Goal: Task Accomplishment & Management: Complete application form

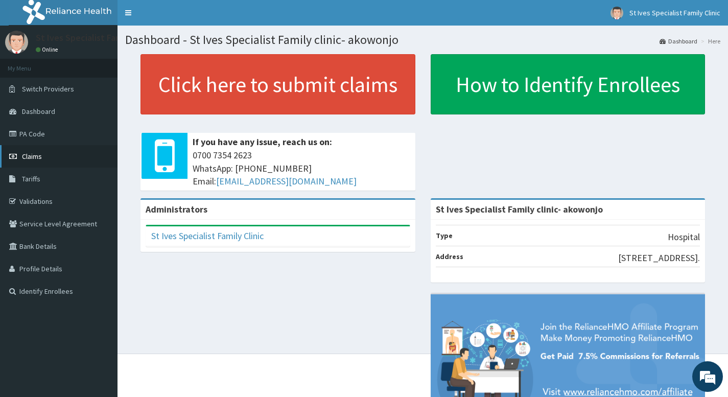
click at [37, 155] on span "Claims" at bounding box center [32, 156] width 20 height 9
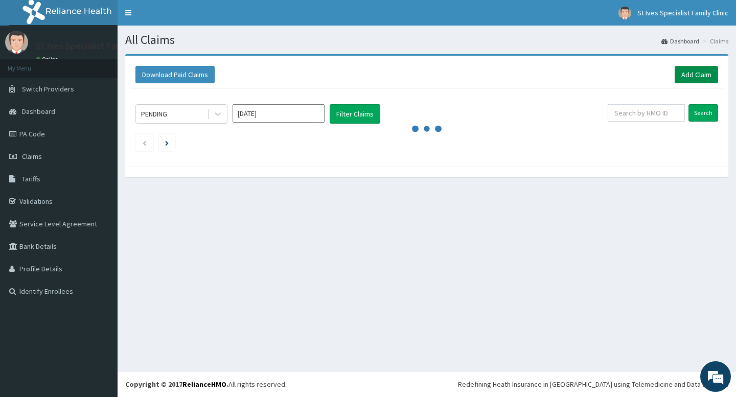
click at [699, 78] on link "Add Claim" at bounding box center [695, 74] width 43 height 17
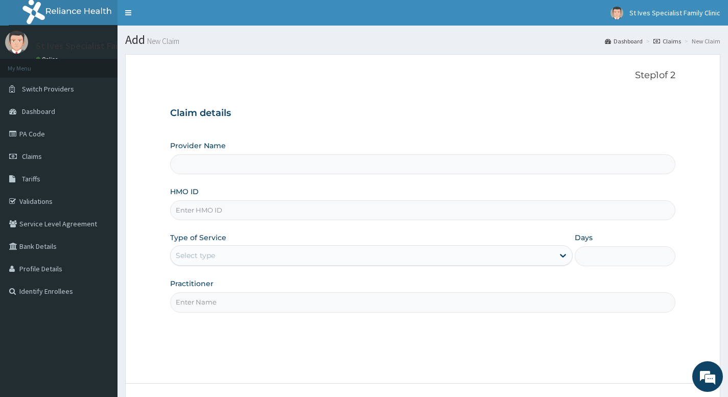
drag, startPoint x: 260, startPoint y: 213, endPoint x: 263, endPoint y: 208, distance: 5.4
click at [260, 213] on input "HMO ID" at bounding box center [422, 210] width 505 height 20
type input "St Ives Specialist Family clinic- akowonjo"
type input "EQL/10049/B"
click at [232, 255] on div "Select type" at bounding box center [362, 255] width 383 height 16
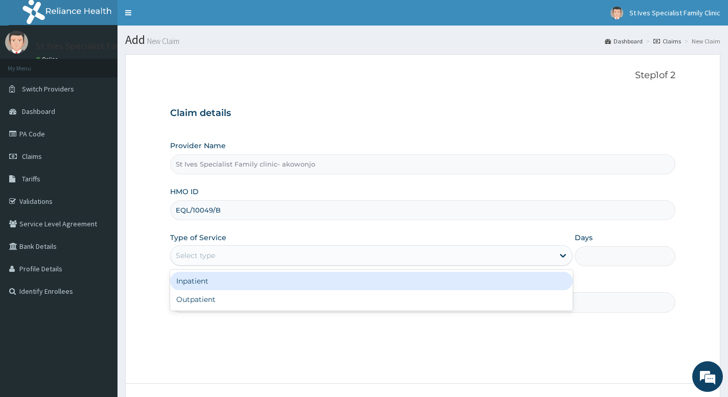
click at [231, 278] on div "Inpatient" at bounding box center [371, 281] width 403 height 18
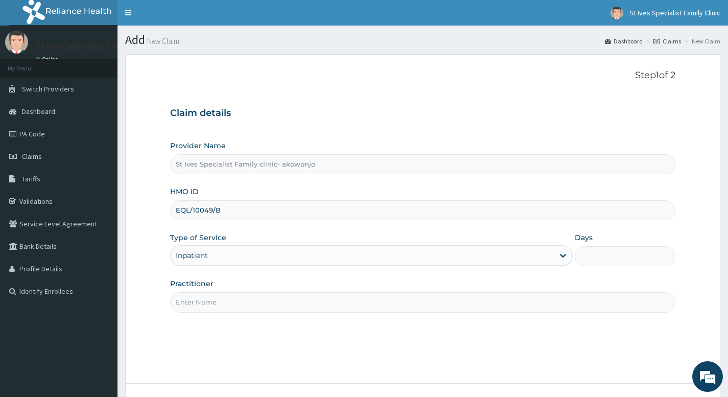
click at [221, 302] on input "Practitioner" at bounding box center [422, 302] width 505 height 20
type input "Dr Ogu"
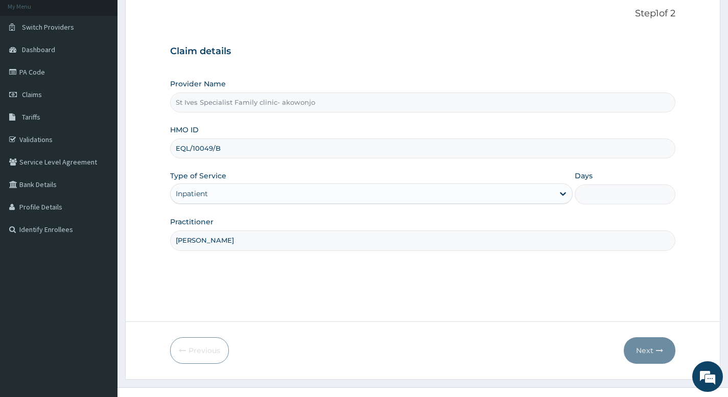
scroll to position [78, 0]
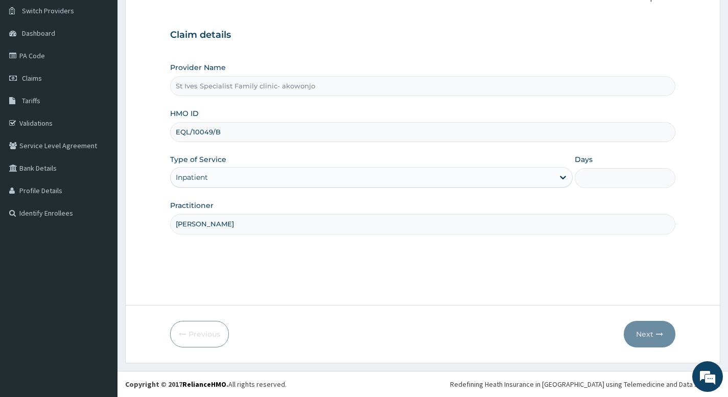
click at [605, 180] on input "Days" at bounding box center [625, 178] width 101 height 20
type input "2"
click at [646, 337] on button "Next" at bounding box center [650, 334] width 52 height 27
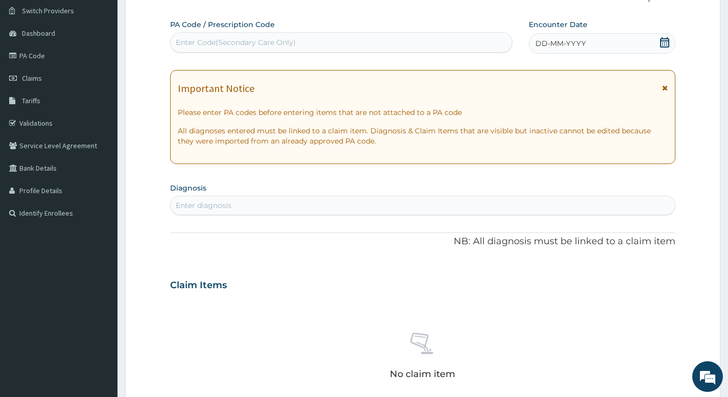
click at [664, 41] on icon at bounding box center [664, 42] width 9 height 10
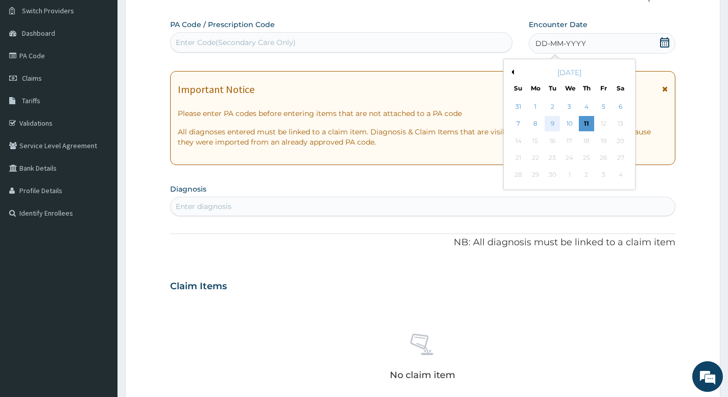
click at [557, 127] on div "9" at bounding box center [552, 123] width 15 height 15
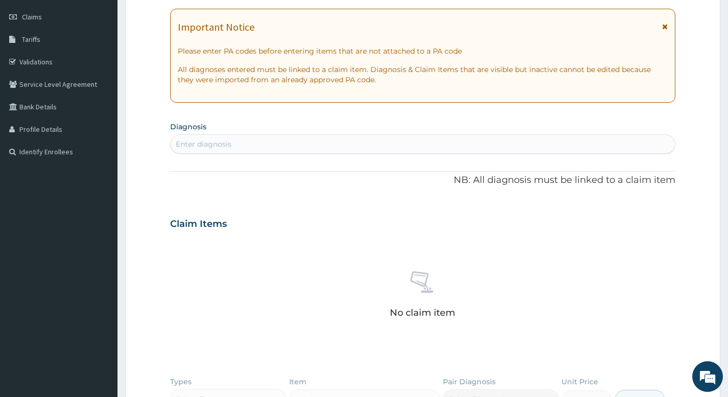
scroll to position [129, 0]
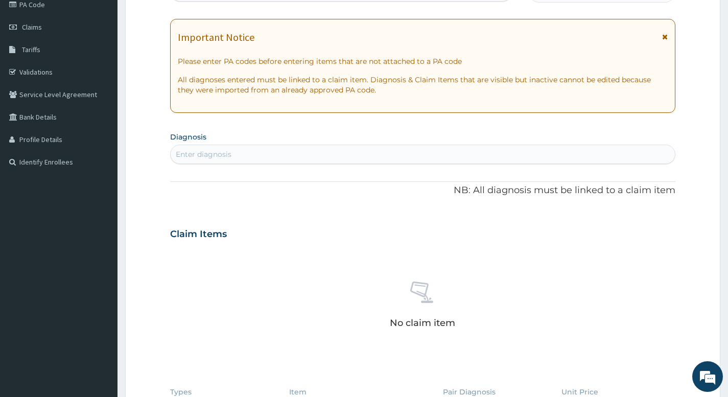
click at [334, 156] on div "Enter diagnosis" at bounding box center [423, 154] width 504 height 16
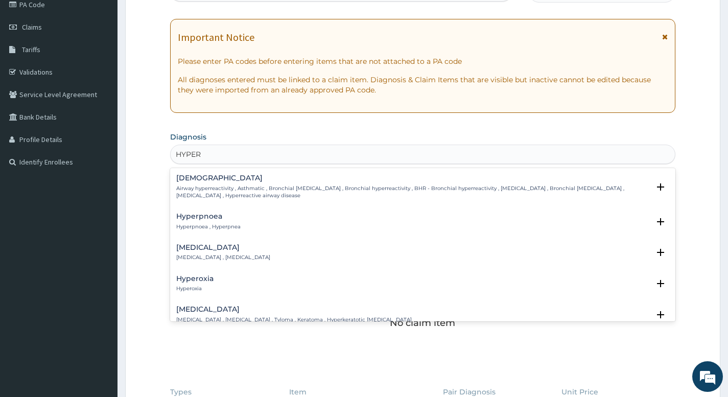
type input "HYPERE"
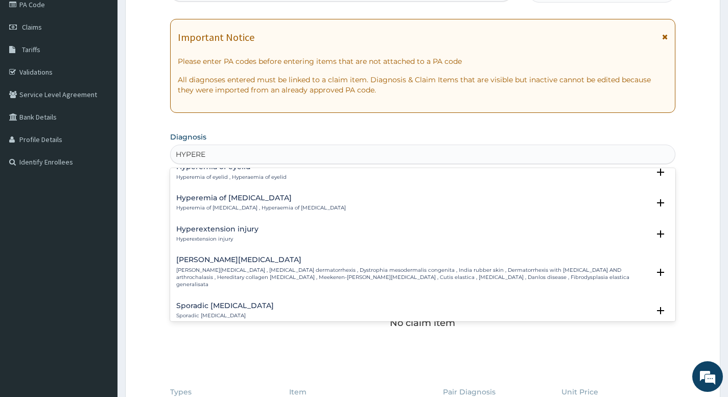
scroll to position [511, 0]
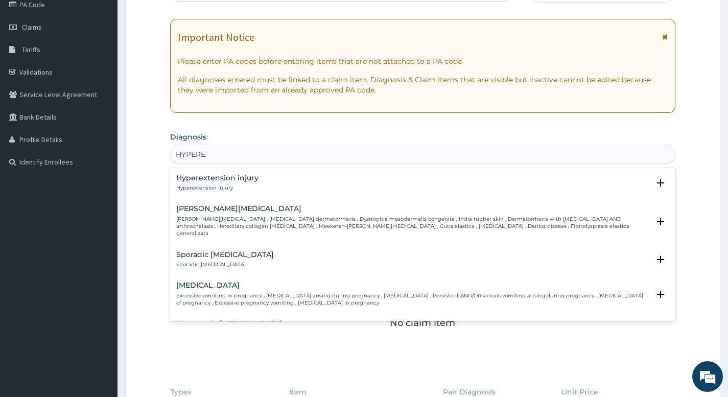
click at [243, 281] on h4 "Hyperemesis gravidarum" at bounding box center [412, 285] width 473 height 8
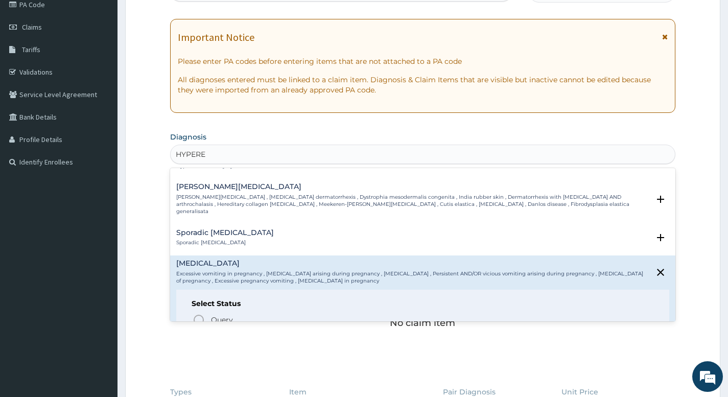
scroll to position [562, 0]
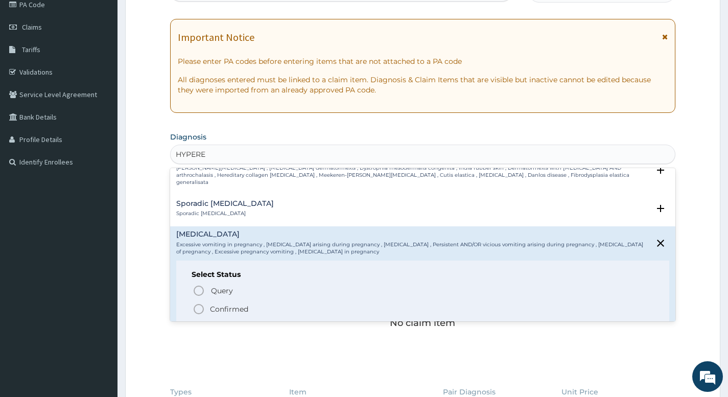
click at [201, 303] on icon "status option filled" at bounding box center [199, 309] width 12 height 12
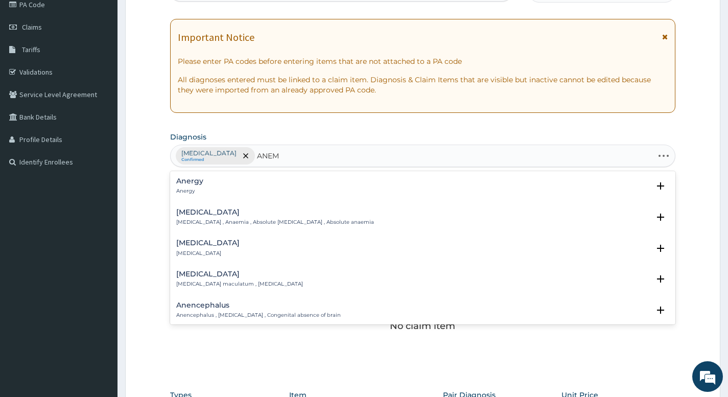
type input "ANEMI"
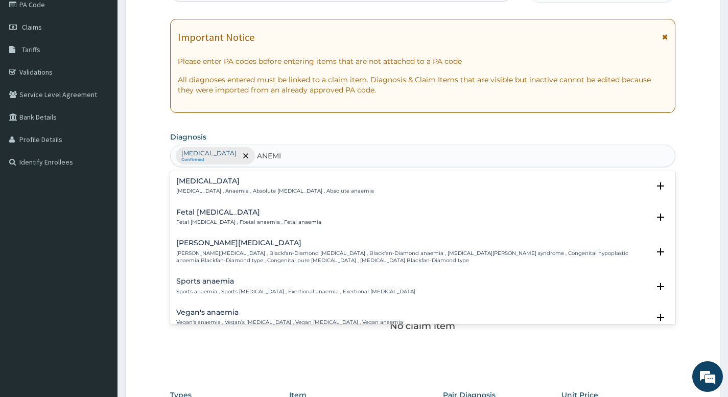
click at [199, 192] on p "Anemia , Anaemia , Absolute anemia , Absolute anaemia" at bounding box center [275, 190] width 198 height 7
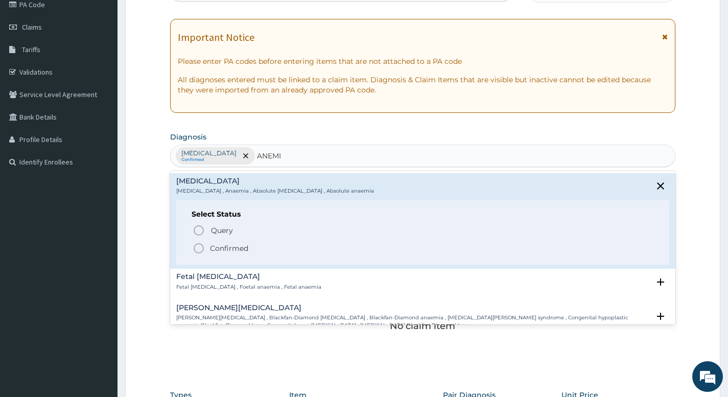
drag, startPoint x: 202, startPoint y: 246, endPoint x: 227, endPoint y: 239, distance: 25.5
click at [202, 246] on icon "status option filled" at bounding box center [199, 248] width 12 height 12
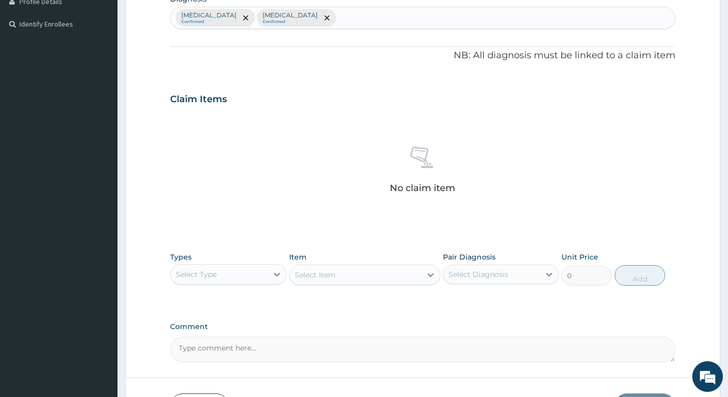
scroll to position [334, 0]
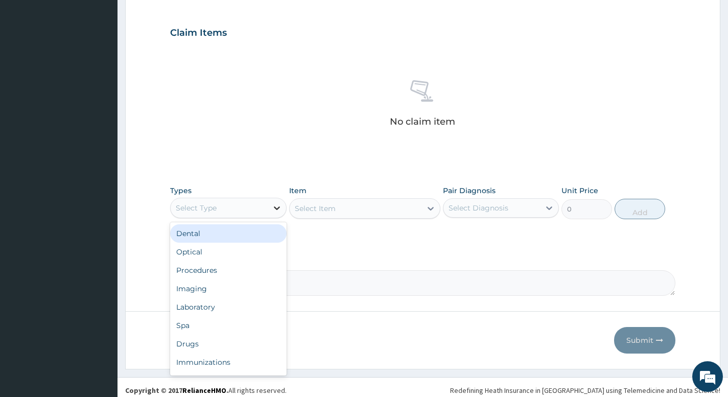
click at [271, 208] on div at bounding box center [277, 208] width 18 height 18
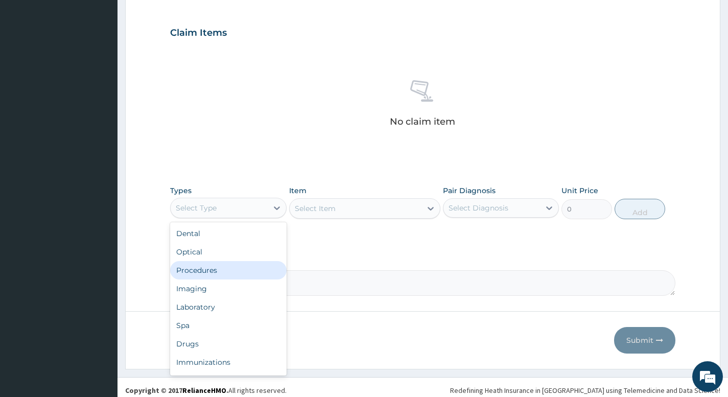
click at [205, 272] on div "Procedures" at bounding box center [228, 270] width 116 height 18
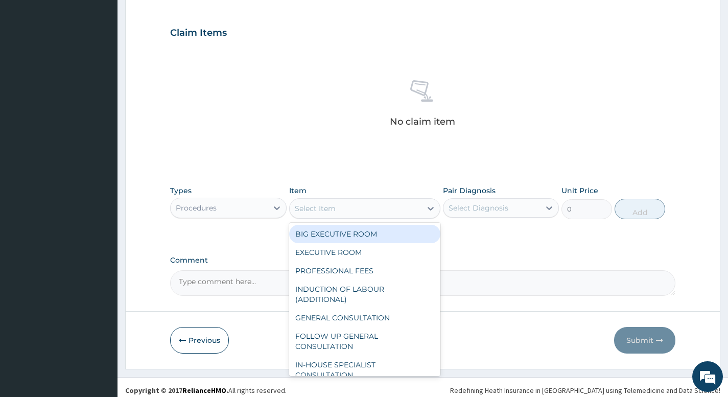
click at [428, 209] on icon at bounding box center [431, 208] width 10 height 10
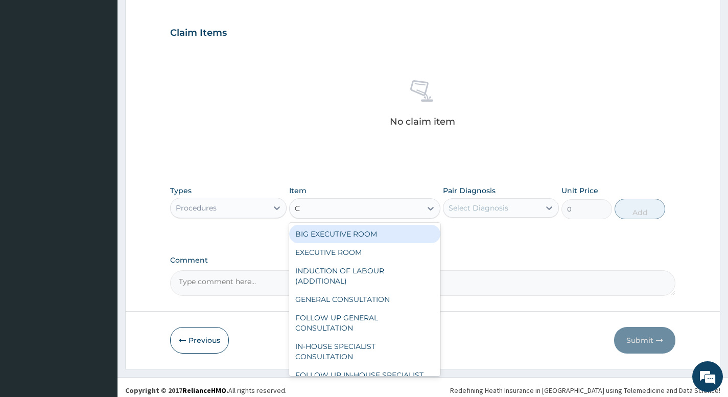
type input "CO"
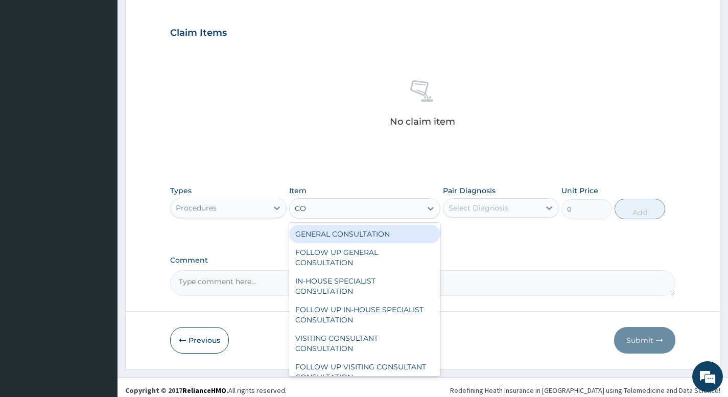
click at [351, 223] on div "GENERAL CONSULTATION FOLLOW UP GENERAL CONSULTATION IN-HOUSE SPECIALIST CONSULT…" at bounding box center [365, 299] width 152 height 153
click at [353, 238] on div "GENERAL CONSULTATION" at bounding box center [365, 234] width 152 height 18
type input "5000"
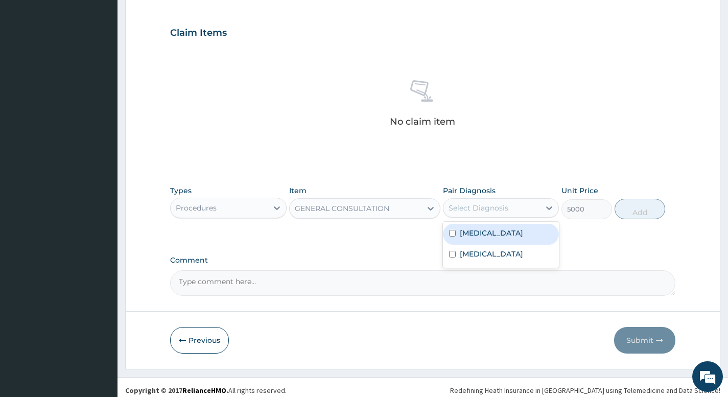
click at [512, 208] on div "Select Diagnosis" at bounding box center [491, 208] width 97 height 16
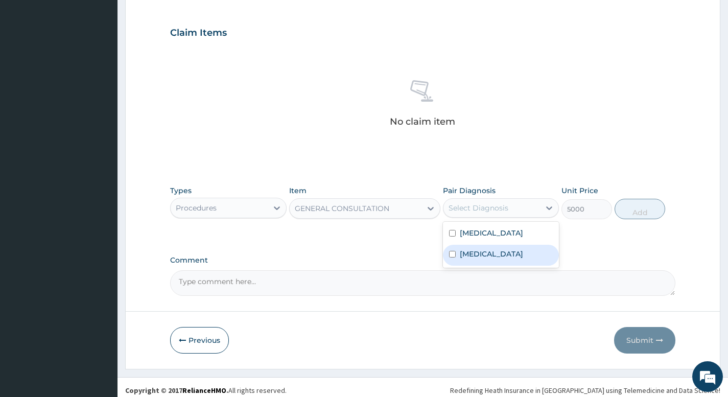
click at [485, 252] on label "Anemia" at bounding box center [491, 254] width 63 height 10
checkbox input "true"
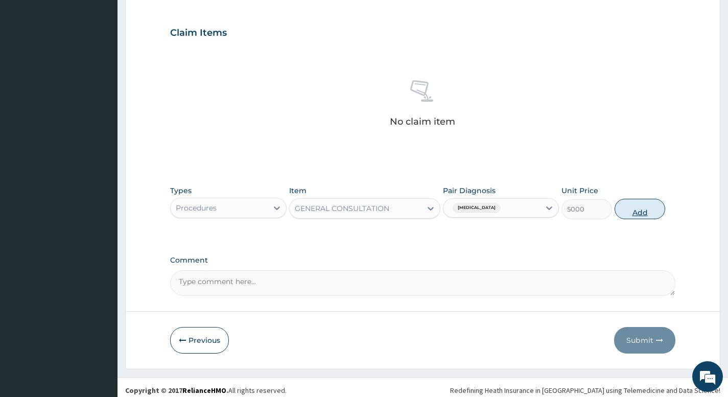
click at [632, 214] on button "Add" at bounding box center [640, 209] width 51 height 20
type input "0"
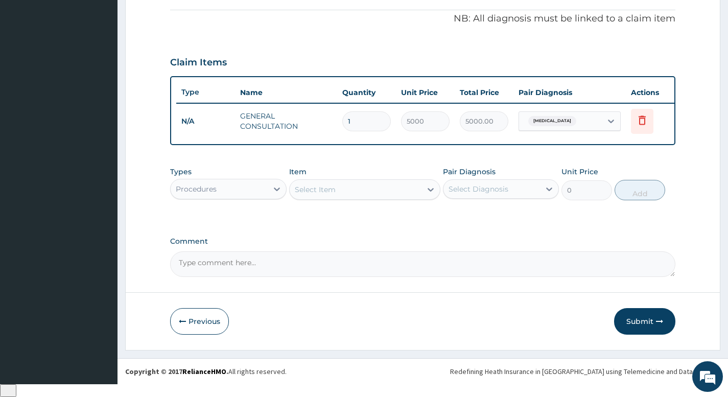
scroll to position [299, 0]
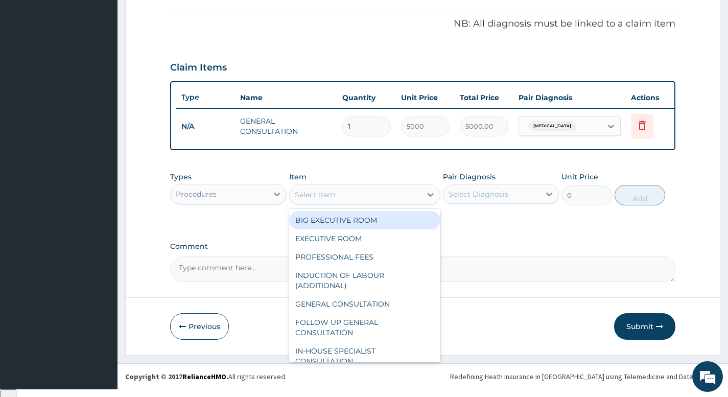
click at [358, 202] on div "Select Item" at bounding box center [356, 194] width 132 height 16
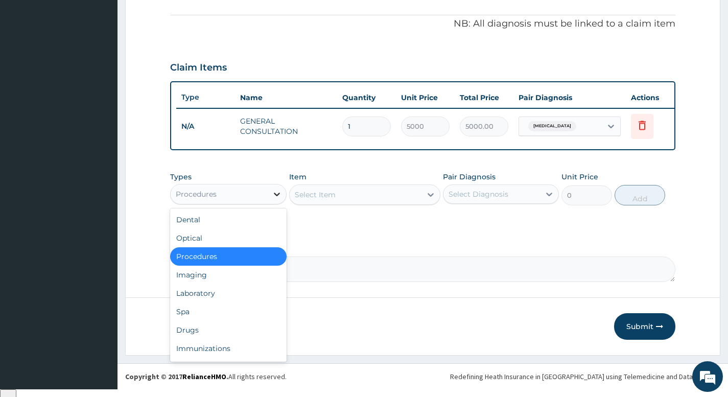
click at [273, 199] on icon at bounding box center [277, 194] width 10 height 10
click at [196, 301] on div "Laboratory" at bounding box center [228, 293] width 116 height 18
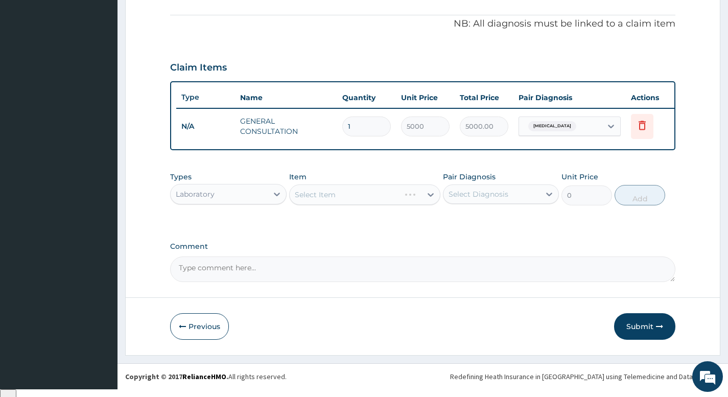
click at [335, 198] on div "Select Item" at bounding box center [365, 194] width 152 height 20
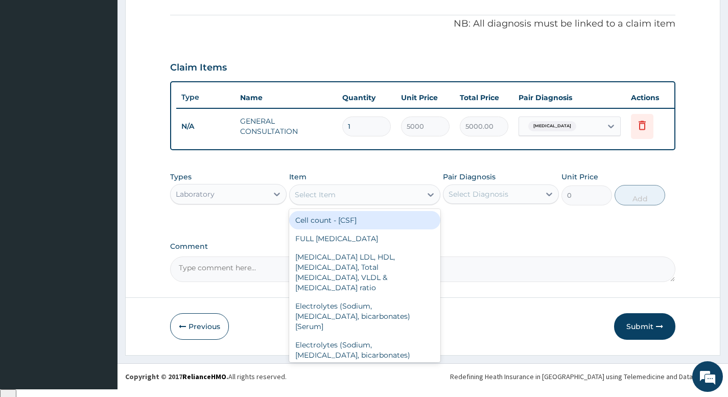
click at [336, 201] on div "Select Item" at bounding box center [356, 194] width 132 height 16
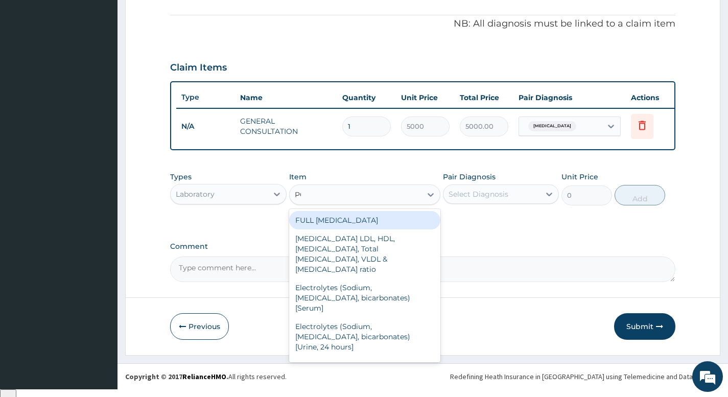
type input "PCV"
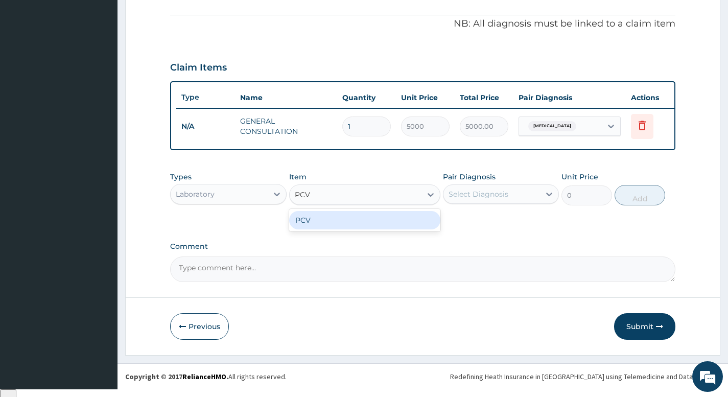
click at [317, 224] on div "PCV" at bounding box center [365, 220] width 152 height 18
type input "5000"
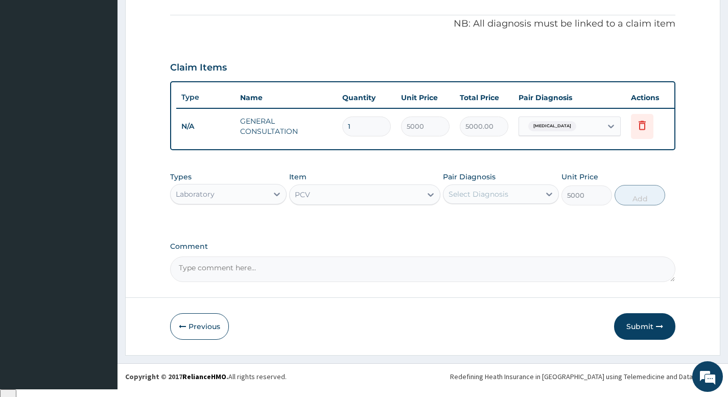
click at [481, 199] on div "Select Diagnosis" at bounding box center [479, 194] width 60 height 10
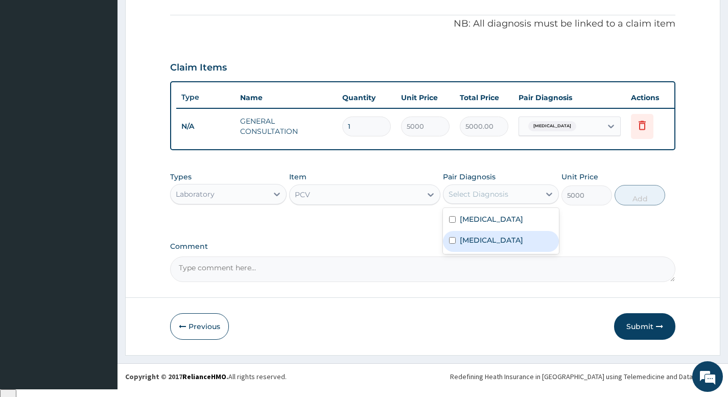
click at [460, 245] on label "Anemia" at bounding box center [491, 240] width 63 height 10
checkbox input "true"
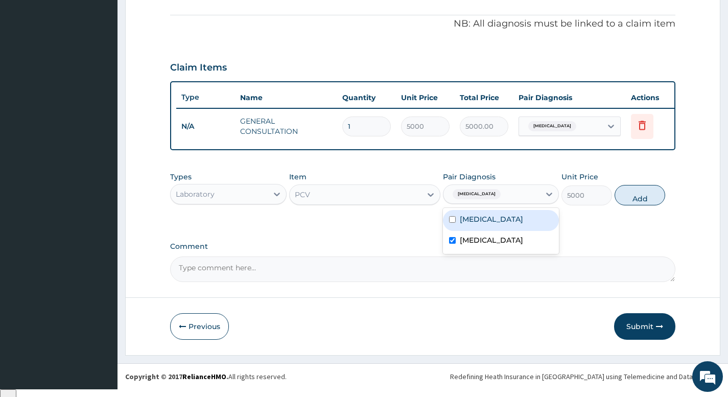
drag, startPoint x: 636, startPoint y: 208, endPoint x: 618, endPoint y: 208, distance: 18.4
click at [634, 205] on button "Add" at bounding box center [640, 195] width 51 height 20
type input "0"
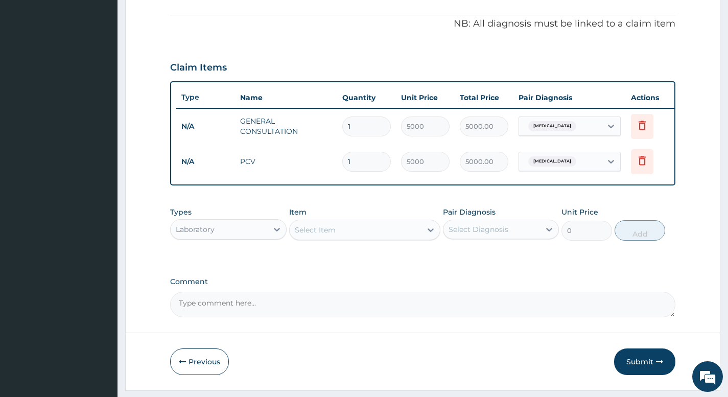
click at [265, 238] on div "Laboratory" at bounding box center [219, 229] width 97 height 16
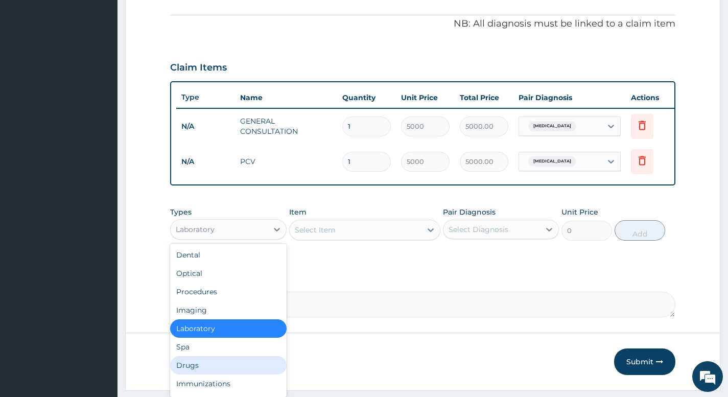
drag, startPoint x: 198, startPoint y: 370, endPoint x: 205, endPoint y: 367, distance: 8.1
click at [199, 370] on div "Drugs" at bounding box center [228, 365] width 116 height 18
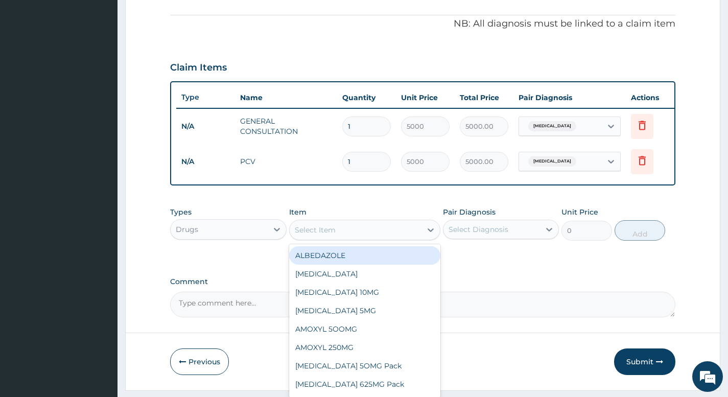
click at [358, 237] on div "Select Item" at bounding box center [356, 230] width 132 height 16
type input "DEXT"
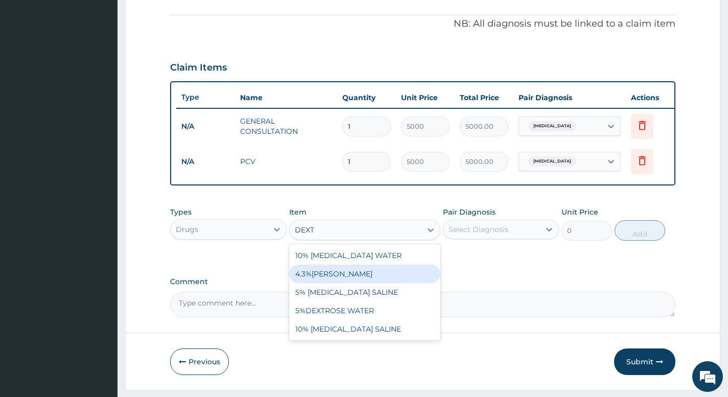
click at [333, 283] on div "4.3%DEXTROSE SALINE" at bounding box center [365, 274] width 152 height 18
type input "1600"
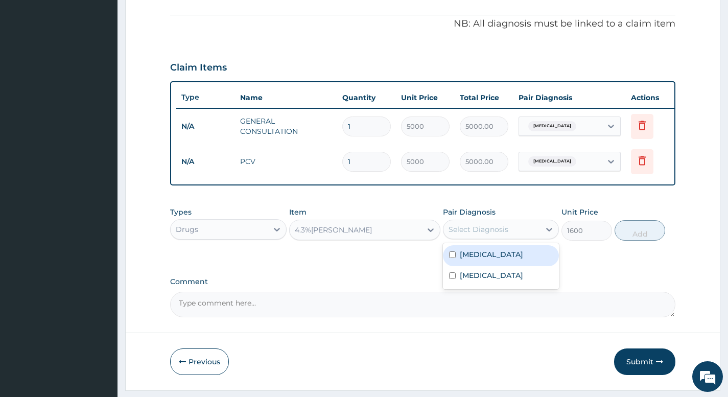
click at [506, 234] on div "Select Diagnosis" at bounding box center [479, 229] width 60 height 10
click at [498, 266] on div "Hyperemesis gravidarum" at bounding box center [501, 255] width 116 height 21
checkbox input "true"
click at [632, 239] on button "Add" at bounding box center [640, 230] width 51 height 20
type input "0"
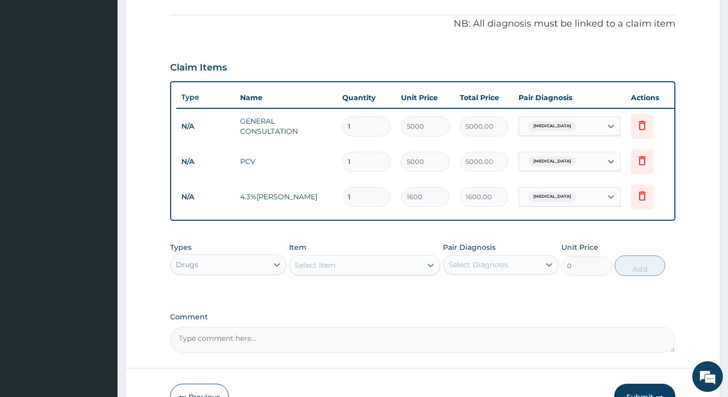
type input "0.00"
type input "6"
type input "9600.00"
type input "6"
click at [383, 273] on div "Select Item" at bounding box center [356, 265] width 132 height 16
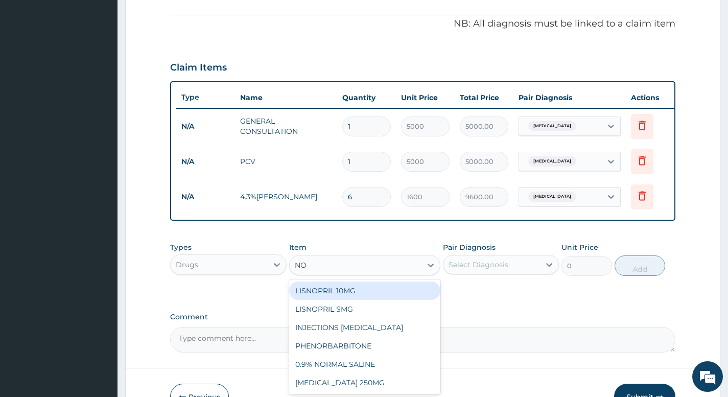
type input "NOR"
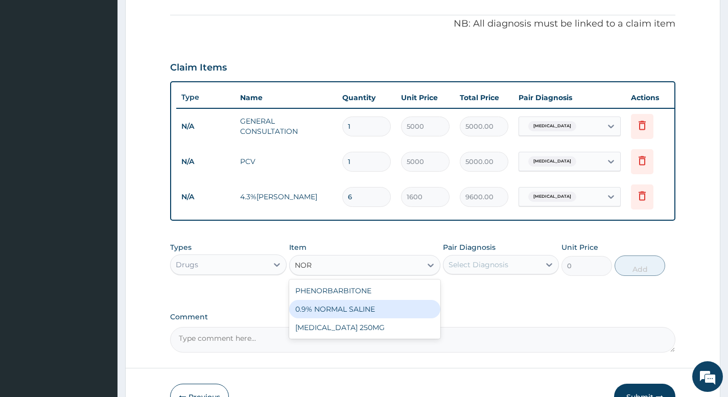
click at [354, 316] on div "0.9% NORMAL SALINE" at bounding box center [365, 309] width 152 height 18
type input "1600"
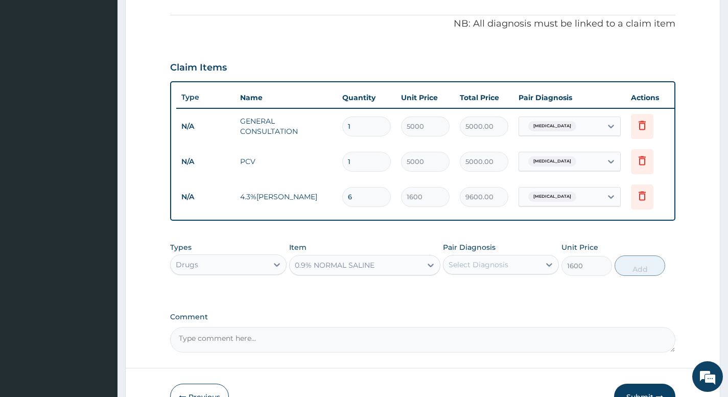
click at [489, 270] on div "Select Diagnosis" at bounding box center [479, 265] width 60 height 10
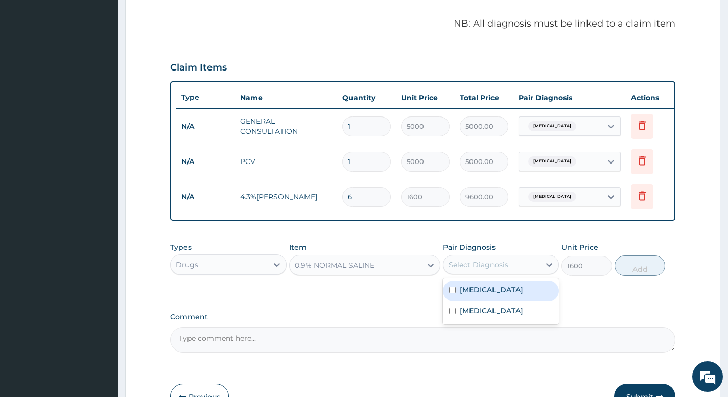
click at [487, 295] on label "Hyperemesis gravidarum" at bounding box center [491, 290] width 63 height 10
checkbox input "true"
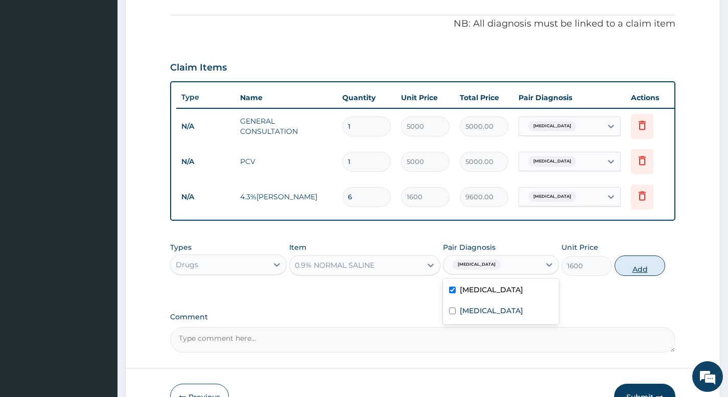
click at [636, 276] on button "Add" at bounding box center [640, 265] width 51 height 20
type input "0"
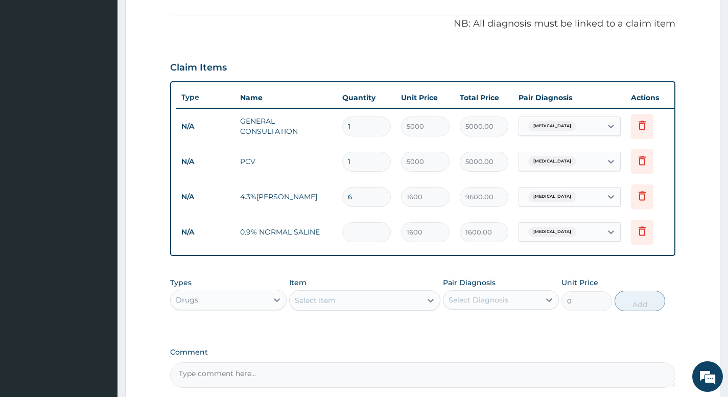
type input "0.00"
type input "6"
type input "9600.00"
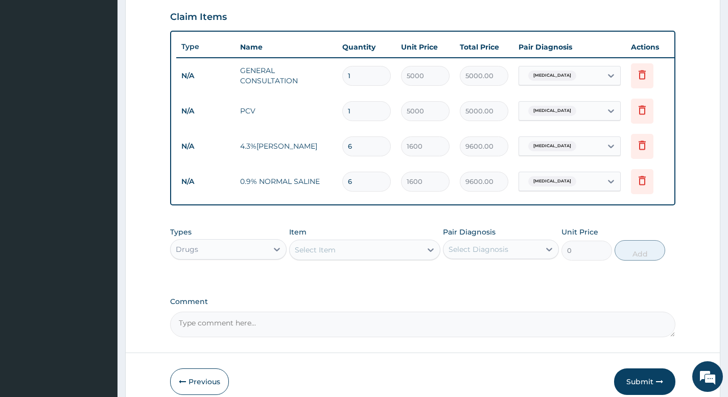
scroll to position [350, 0]
type input "6"
click at [338, 257] on div "Select Item" at bounding box center [356, 249] width 132 height 16
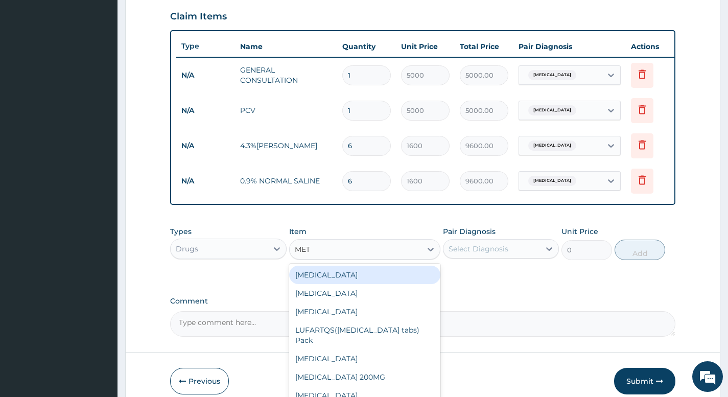
type input "METO"
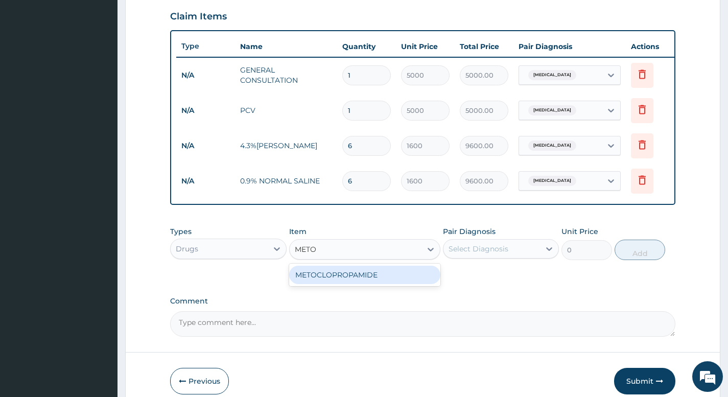
click at [369, 281] on div "METOCLOPROPAMIDE" at bounding box center [365, 275] width 152 height 18
type input "1000"
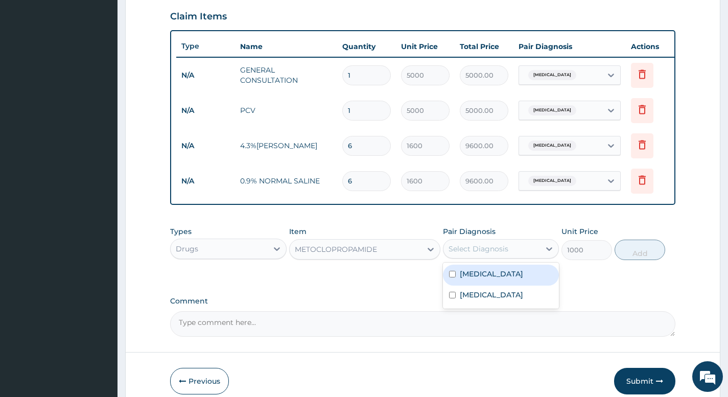
click at [504, 254] on div "Select Diagnosis" at bounding box center [479, 249] width 60 height 10
click at [490, 279] on label "Hyperemesis gravidarum" at bounding box center [491, 274] width 63 height 10
checkbox input "true"
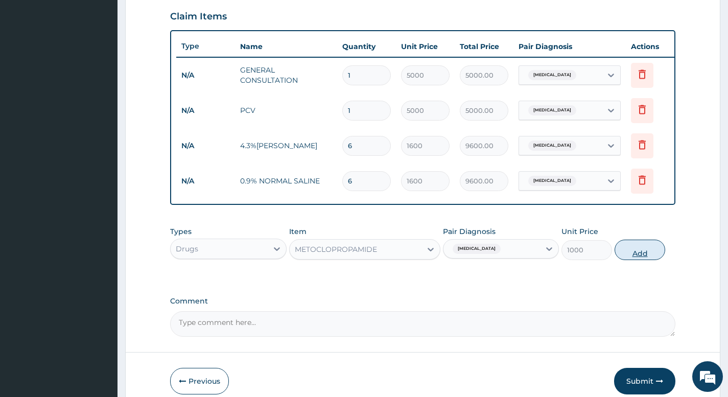
click at [646, 260] on button "Add" at bounding box center [640, 250] width 51 height 20
type input "0"
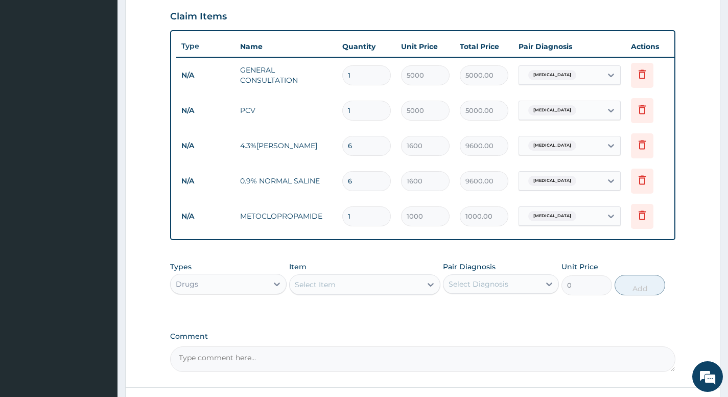
type input "0.00"
type input "4"
type input "4000.00"
type input "4"
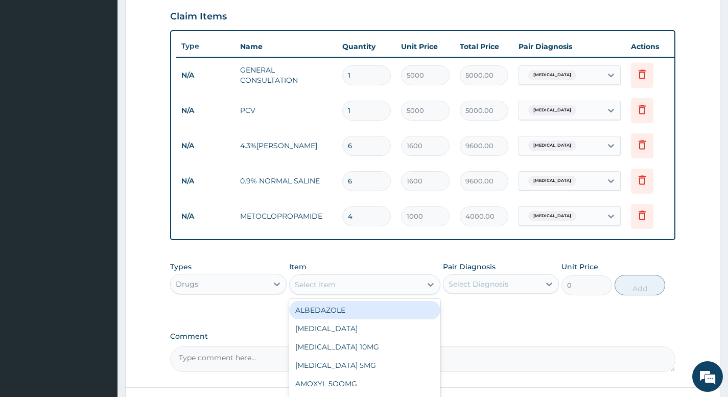
click at [334, 290] on div "Select Item" at bounding box center [315, 284] width 41 height 10
type input "PROMETH"
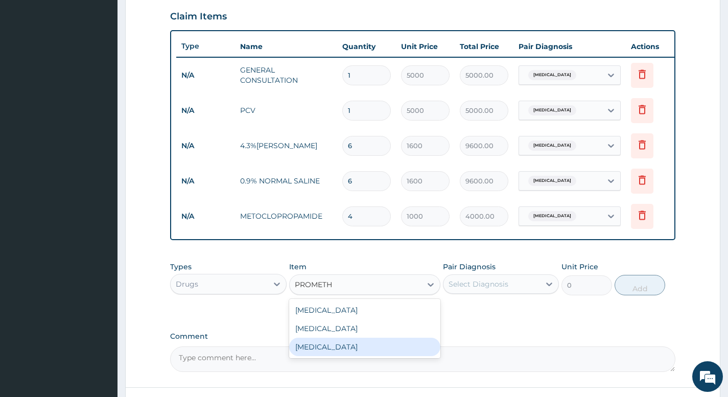
click at [343, 355] on div "PROMETHAZINE" at bounding box center [365, 347] width 152 height 18
type input "800"
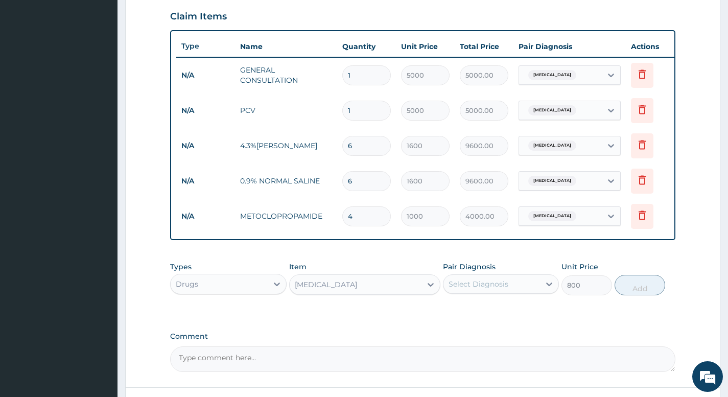
click at [509, 289] on div "Select Diagnosis" at bounding box center [491, 284] width 97 height 16
click at [497, 314] on label "Hyperemesis gravidarum" at bounding box center [491, 309] width 63 height 10
checkbox input "true"
click at [654, 294] on button "Add" at bounding box center [640, 285] width 51 height 20
type input "0"
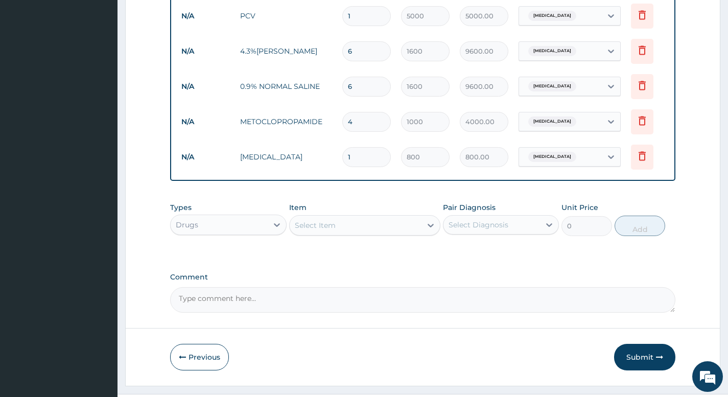
scroll to position [452, 0]
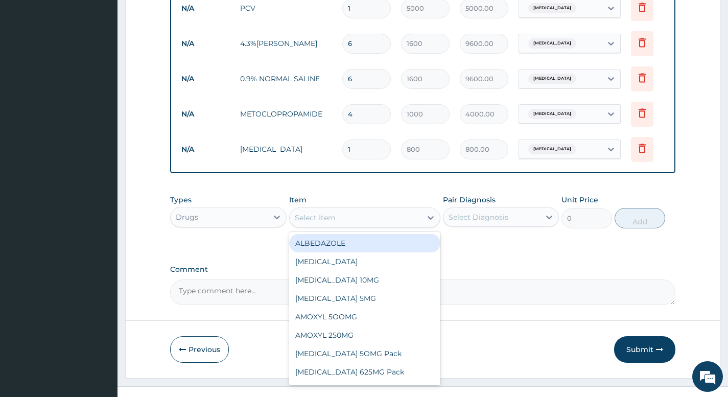
click at [385, 221] on div "Select Item" at bounding box center [356, 217] width 132 height 16
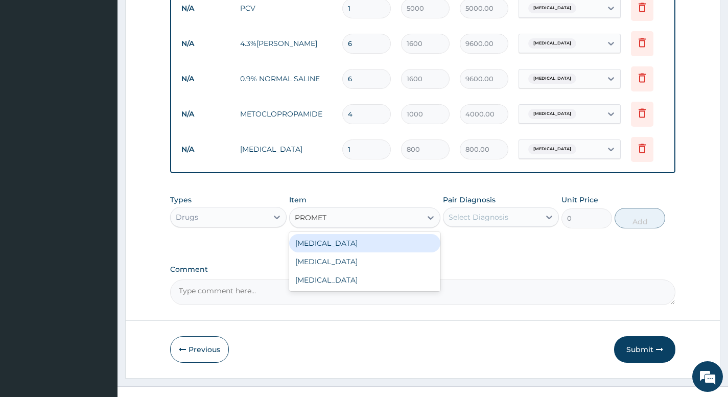
type input "PROMETH"
click at [360, 249] on div "PROMETHAZINE" at bounding box center [365, 243] width 152 height 18
type input "100"
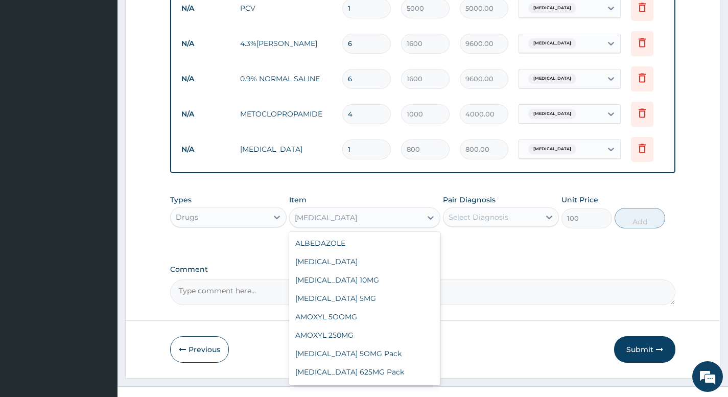
click at [398, 223] on div "PROMETHAZINE" at bounding box center [356, 217] width 132 height 16
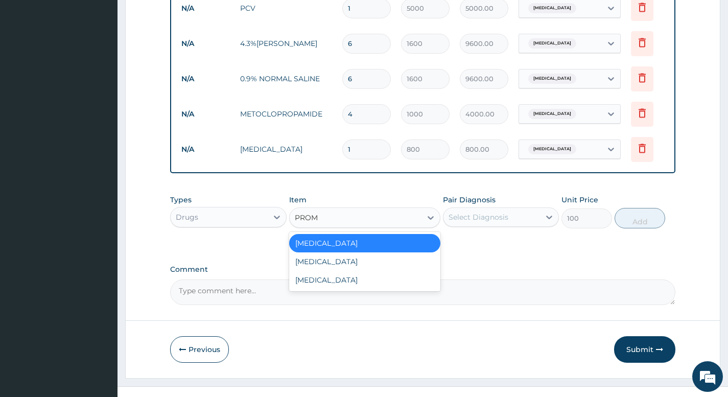
scroll to position [0, 0]
type input "PROMETHA"
click at [361, 271] on div "PROMETHAZINE" at bounding box center [365, 261] width 152 height 18
type input "1500"
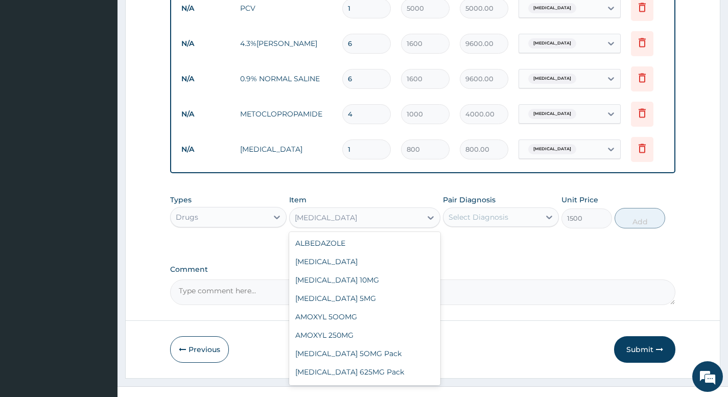
click at [390, 226] on div "PROMETHAZINE" at bounding box center [356, 217] width 132 height 16
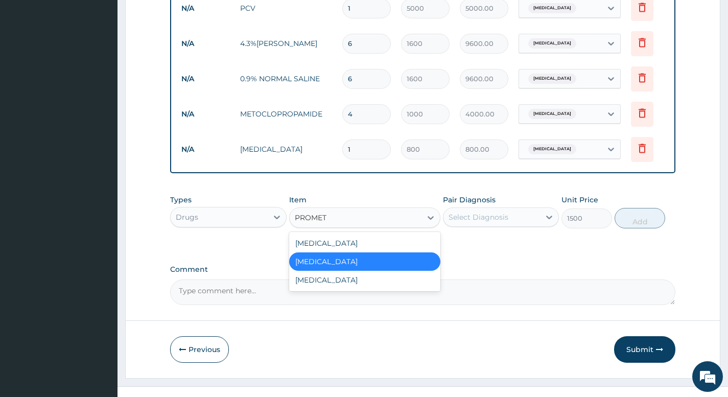
type input "PROMETH"
click at [359, 285] on div "PROMETHAZINE" at bounding box center [365, 280] width 152 height 18
type input "0"
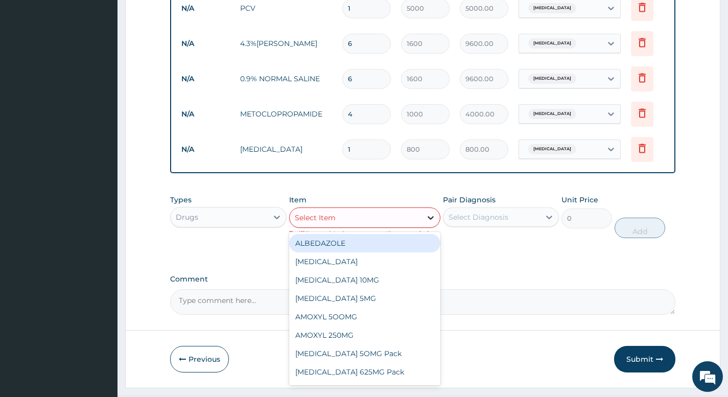
click at [429, 223] on icon at bounding box center [431, 218] width 10 height 10
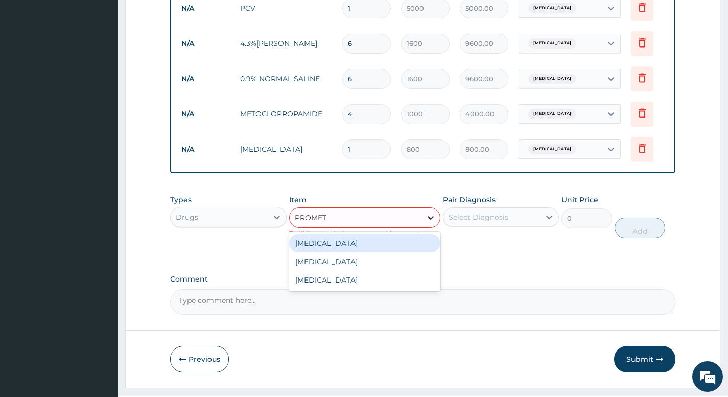
type input "PROMETH"
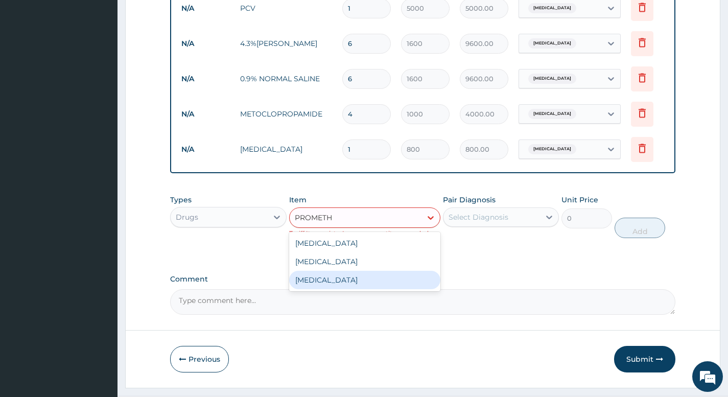
click at [352, 284] on div "PROMETHAZINE" at bounding box center [365, 280] width 152 height 18
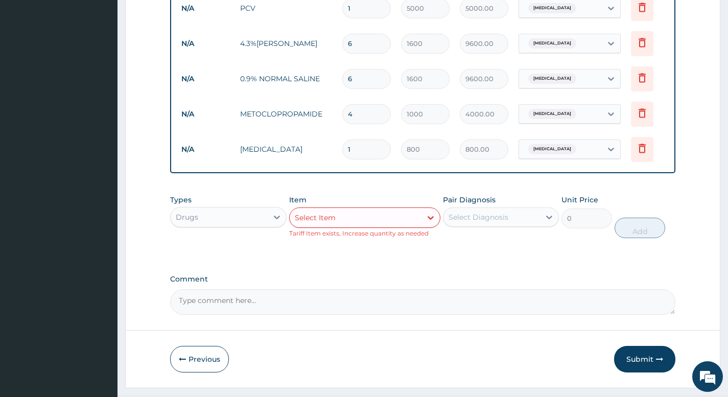
click at [403, 224] on div "Select Item" at bounding box center [356, 217] width 132 height 16
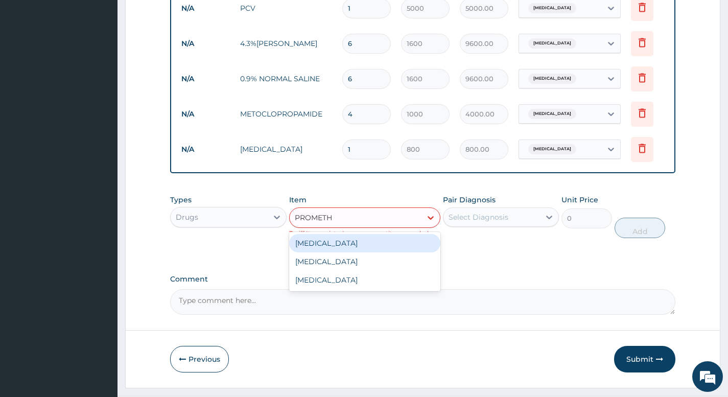
type input "PROMETHA"
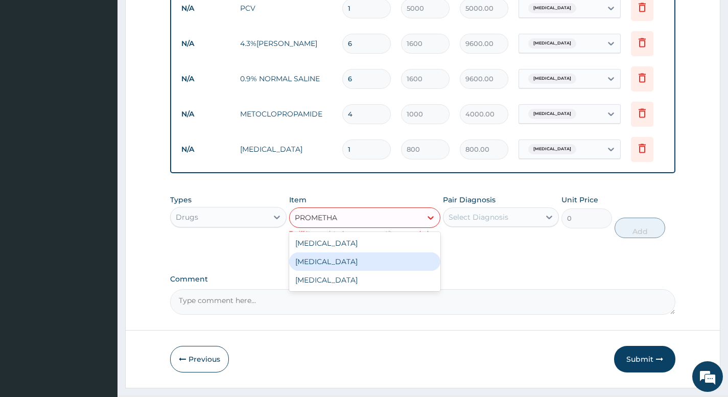
click at [356, 271] on div "PROMETHAZINE" at bounding box center [365, 261] width 152 height 18
type input "1500"
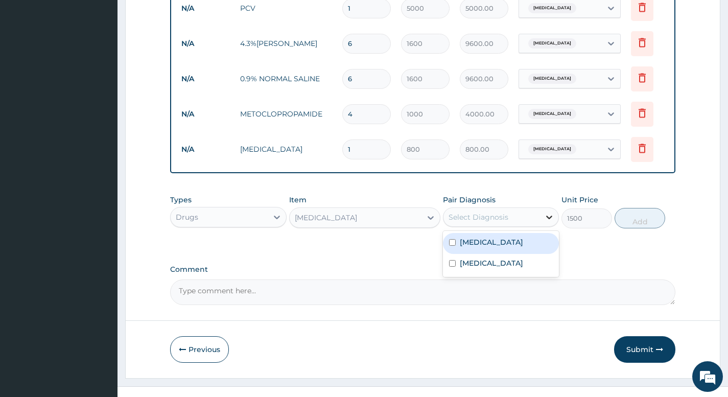
click at [547, 222] on icon at bounding box center [549, 217] width 10 height 10
click at [475, 247] on label "Hyperemesis gravidarum" at bounding box center [491, 242] width 63 height 10
checkbox input "true"
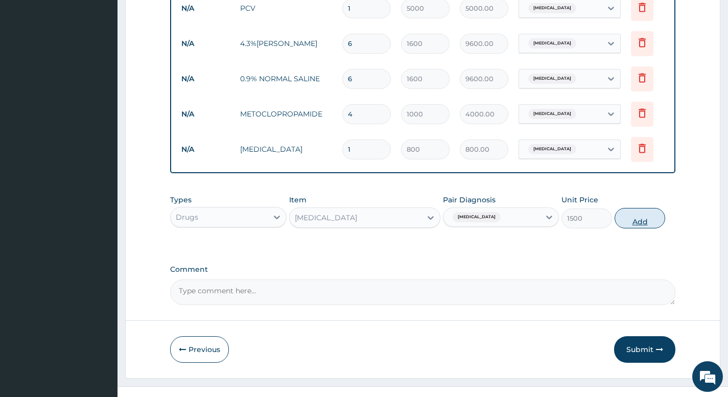
click at [637, 227] on button "Add" at bounding box center [640, 218] width 51 height 20
type input "0"
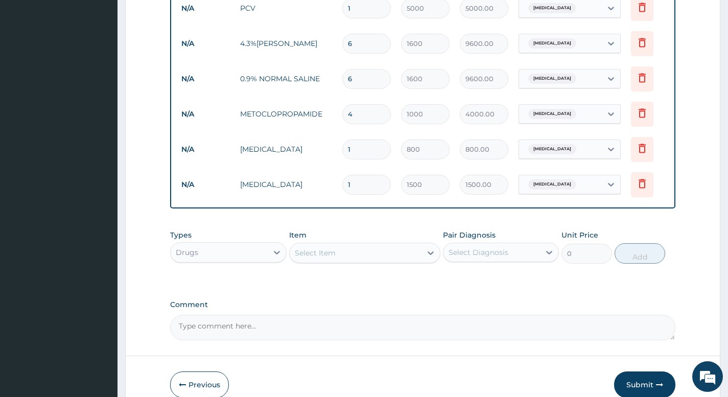
type input "0.00"
type input "3"
type input "4500.00"
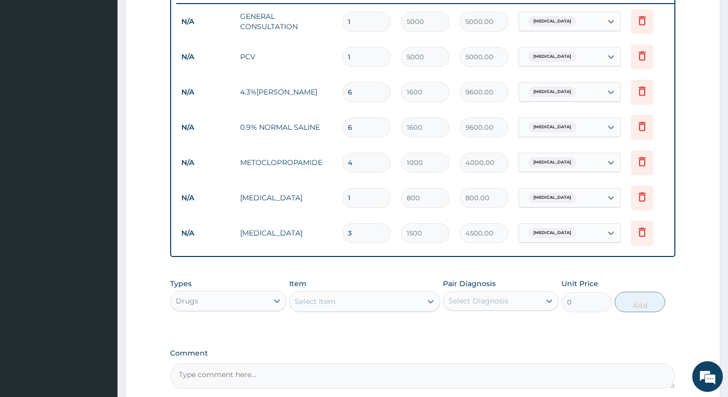
scroll to position [299, 0]
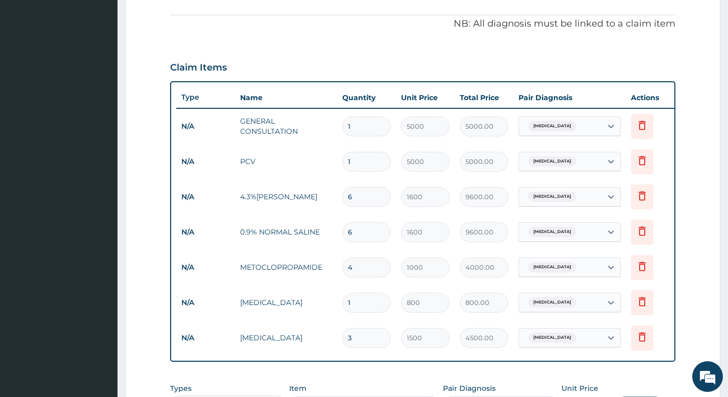
type input "2"
type input "3000.00"
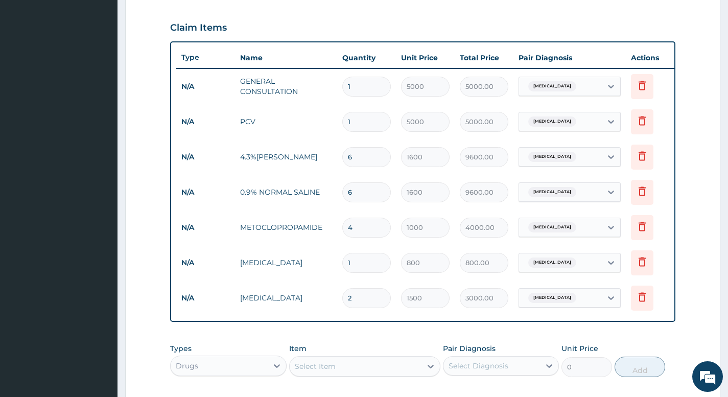
scroll to position [350, 0]
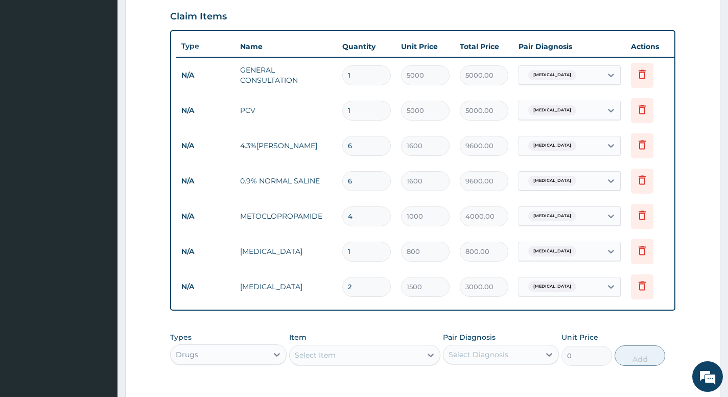
type input "0.00"
type input "3"
type input "4500.00"
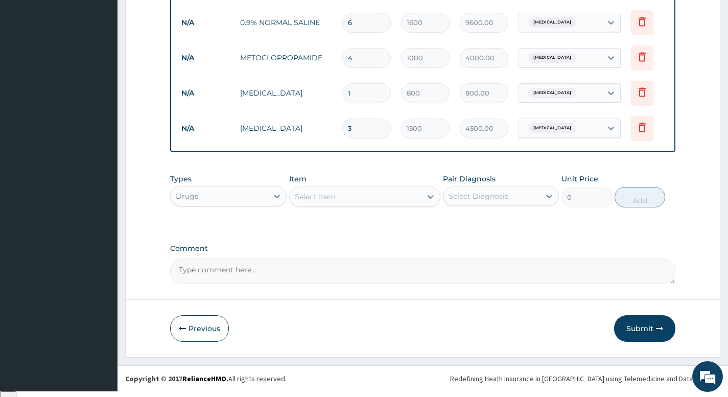
scroll to position [510, 0]
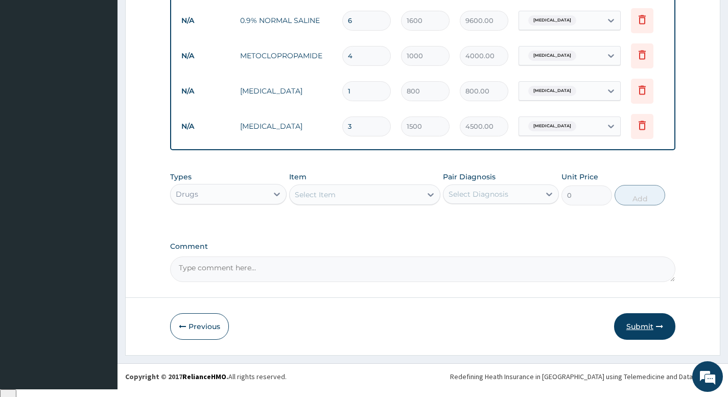
type input "3"
click at [638, 334] on button "Submit" at bounding box center [644, 326] width 61 height 27
